Goal: Transaction & Acquisition: Purchase product/service

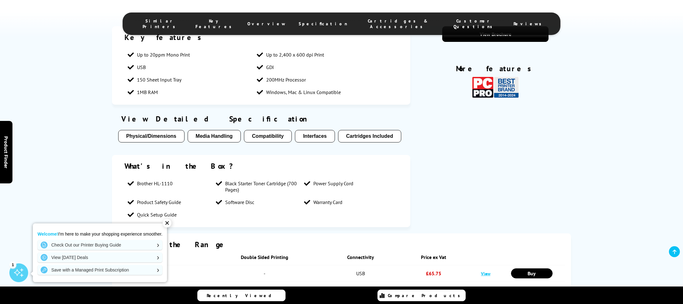
scroll to position [650, 0]
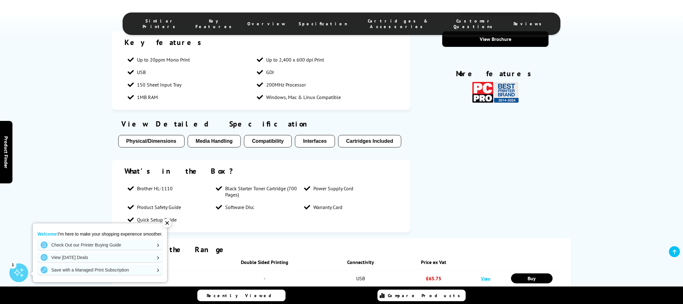
click at [168, 225] on div "✕" at bounding box center [167, 223] width 9 height 9
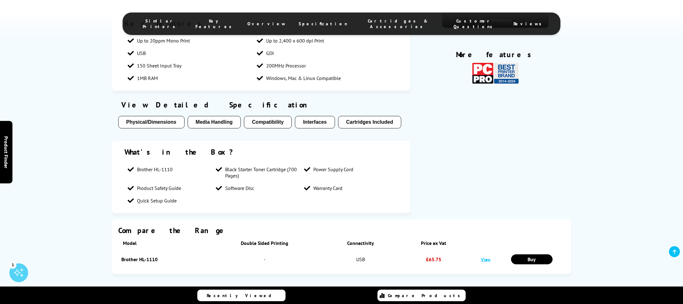
scroll to position [669, 0]
click at [227, 129] on button "Media Handling" at bounding box center [214, 122] width 53 height 13
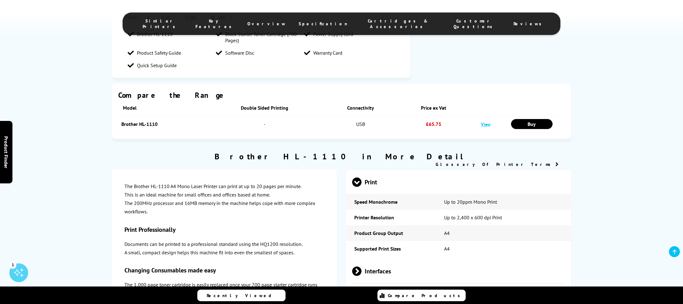
scroll to position [805, 0]
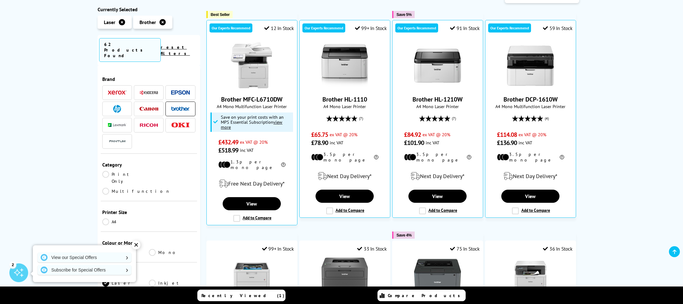
click at [107, 171] on link "Print Only" at bounding box center [125, 178] width 47 height 14
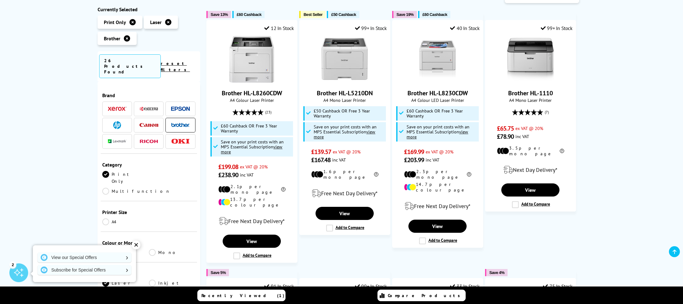
click at [153, 249] on link "Mono" at bounding box center [172, 252] width 47 height 7
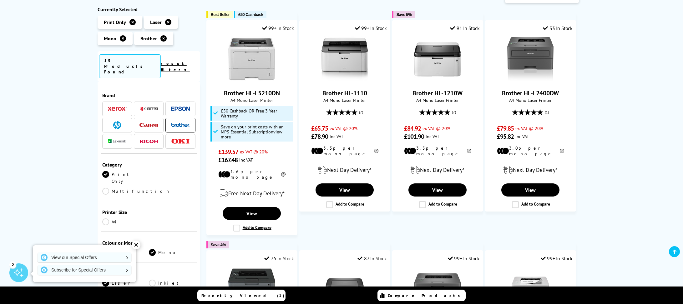
click at [136, 246] on div "✕" at bounding box center [136, 245] width 9 height 9
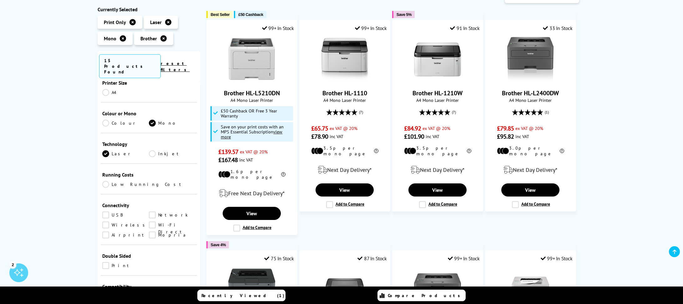
scroll to position [131, 0]
click at [98, 196] on div "Brand A4 USB" at bounding box center [149, 217] width 103 height 273
click at [106, 220] on link "Wireless" at bounding box center [125, 223] width 47 height 7
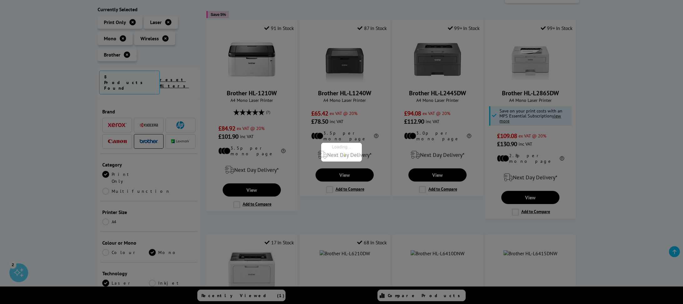
scroll to position [131, 0]
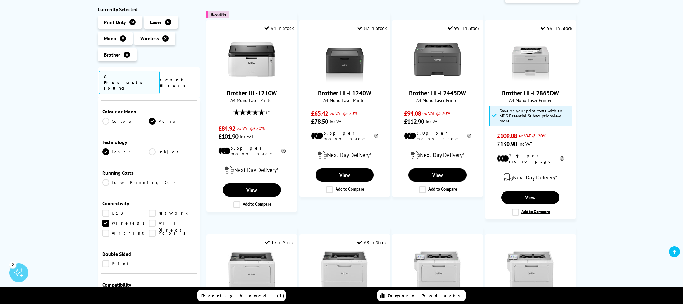
click at [149, 220] on link "Wi-Fi Direct" at bounding box center [172, 223] width 47 height 7
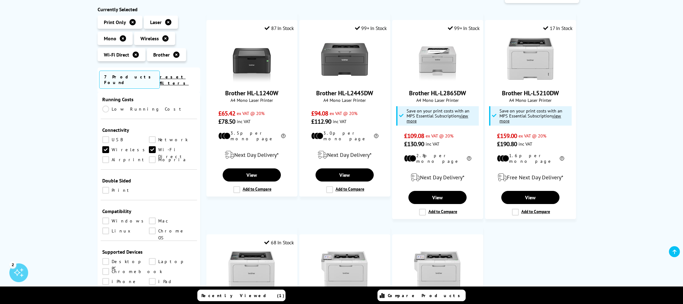
scroll to position [201, 0]
click at [105, 186] on link "Print" at bounding box center [125, 189] width 47 height 7
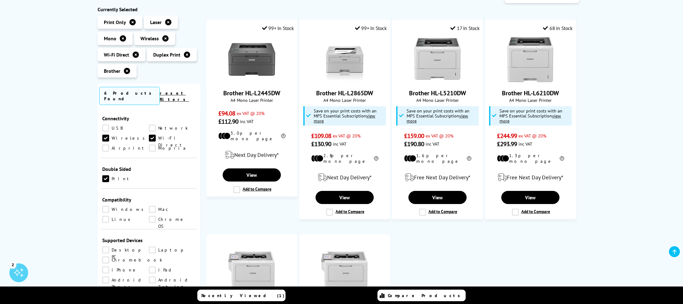
scroll to position [233, 0]
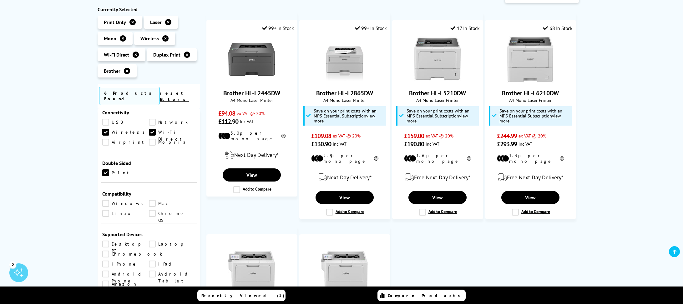
click at [152, 200] on link "Mac" at bounding box center [172, 203] width 47 height 7
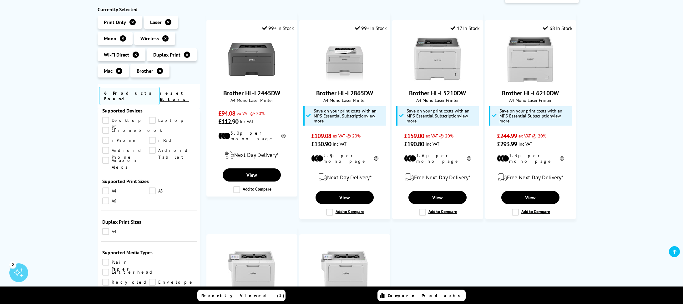
scroll to position [358, 0]
click at [106, 187] on link "A4" at bounding box center [125, 190] width 47 height 7
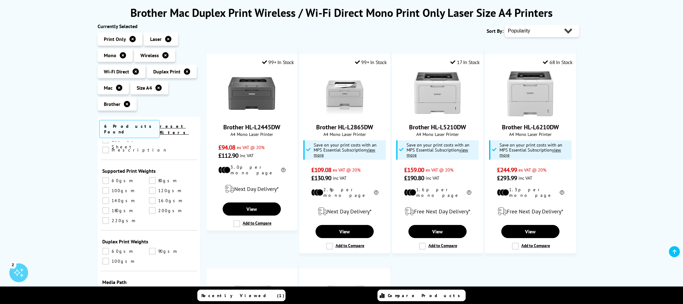
scroll to position [72, 0]
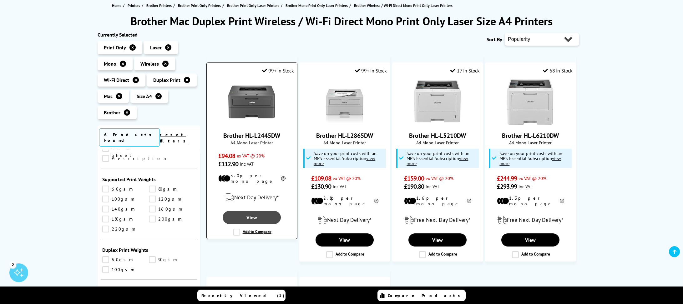
click at [251, 211] on link "View" at bounding box center [252, 217] width 58 height 13
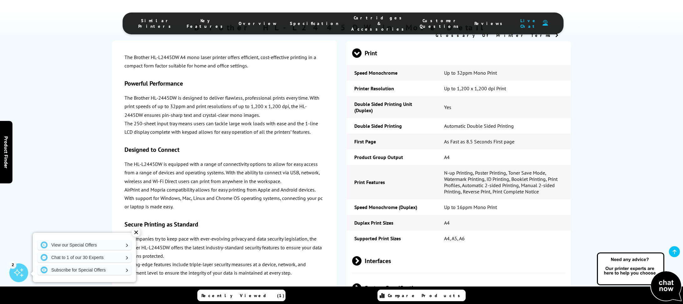
scroll to position [1050, 0]
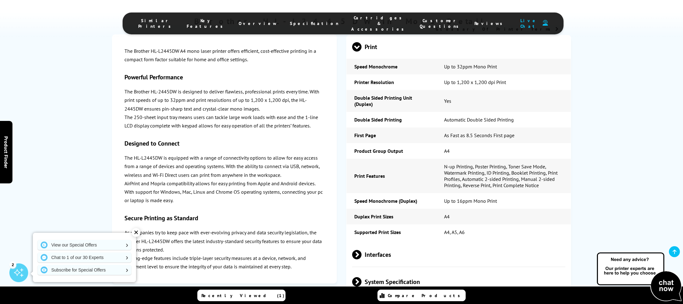
click at [138, 236] on div "✕" at bounding box center [136, 232] width 9 height 9
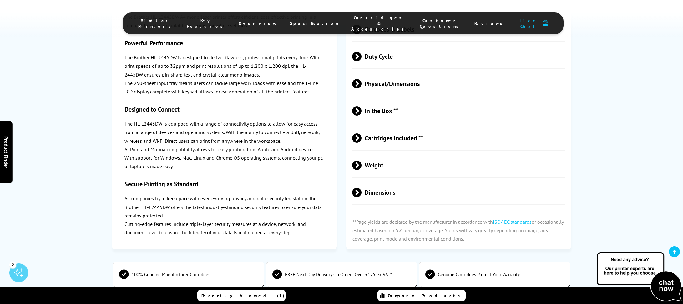
scroll to position [1387, 0]
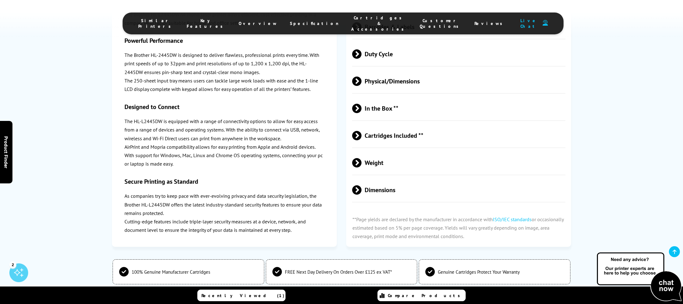
click at [392, 131] on span "Cartridges Included **" at bounding box center [458, 135] width 213 height 23
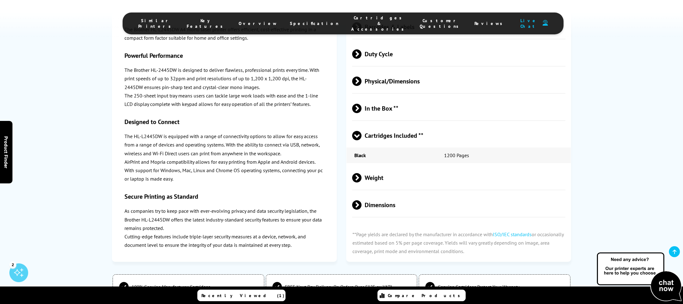
click at [392, 131] on span "Cartridges Included **" at bounding box center [458, 135] width 213 height 23
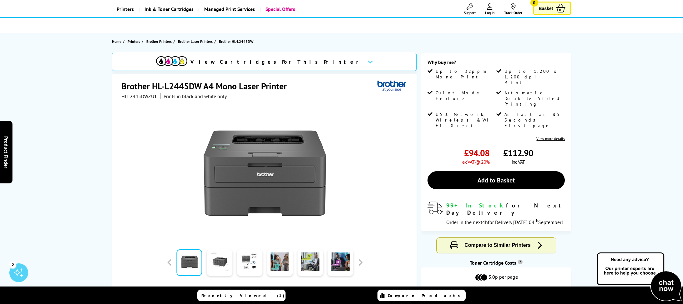
scroll to position [26, 0]
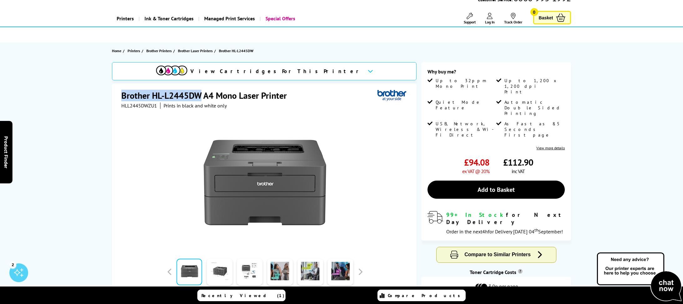
drag, startPoint x: 121, startPoint y: 94, endPoint x: 201, endPoint y: 95, distance: 79.2
click at [201, 95] on h1 "Brother HL-L2445DW A4 Mono Laser Printer" at bounding box center [207, 96] width 172 height 12
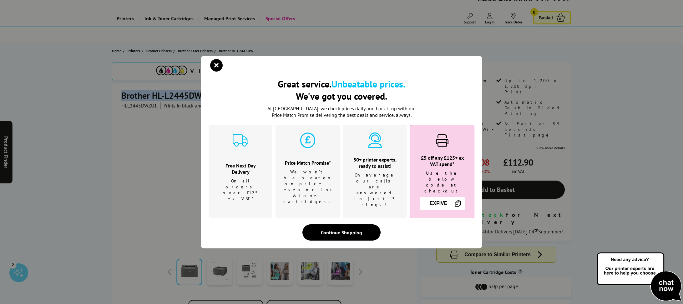
copy h1 "Brother HL-L2445DW"
click at [215, 72] on icon "close modal" at bounding box center [216, 65] width 13 height 13
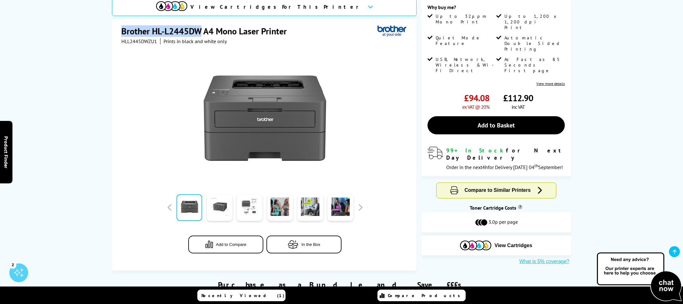
scroll to position [234, 0]
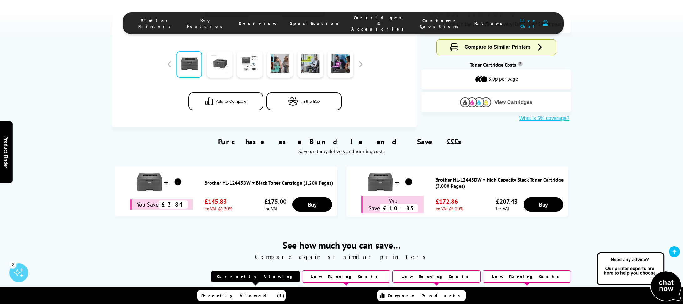
click at [521, 100] on span "View Cartridges" at bounding box center [514, 103] width 38 height 6
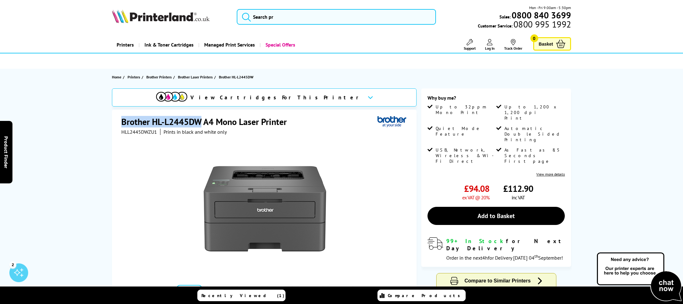
scroll to position [0, 0]
click at [125, 123] on h1 "Brother HL-L2445DW A4 Mono Laser Printer" at bounding box center [207, 122] width 172 height 12
drag, startPoint x: 122, startPoint y: 120, endPoint x: 286, endPoint y: 122, distance: 164.0
click at [286, 122] on h1 "Brother HL-L2445DW A4 Mono Laser Printer" at bounding box center [207, 122] width 172 height 12
copy h1 "Brother HL-L2445DW A4 Mono Laser Printer"
